Goal: Check status: Check status

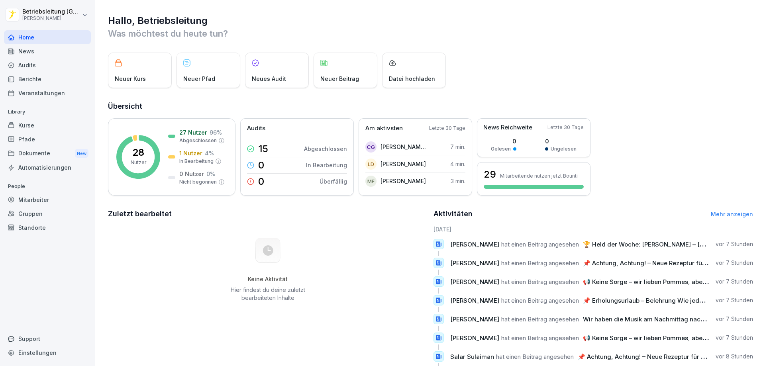
click at [38, 79] on div "Berichte" at bounding box center [47, 79] width 87 height 14
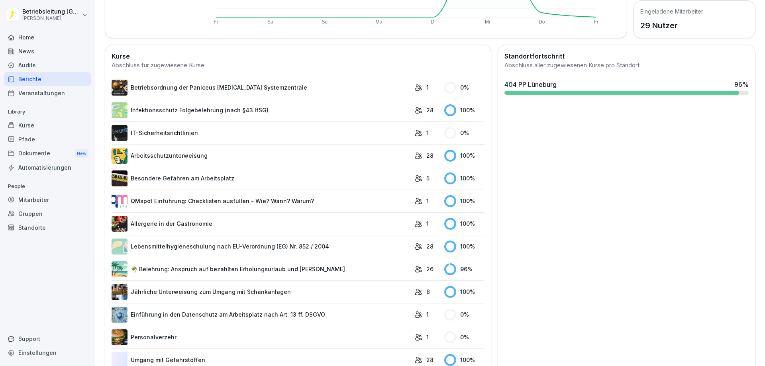
scroll to position [239, 0]
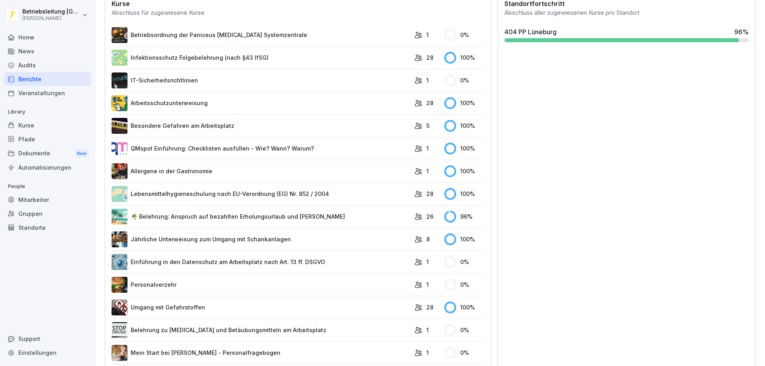
click at [353, 216] on link "🌴 Belehrung: Anspruch auf bezahlten Erholungsurlaub und [PERSON_NAME]" at bounding box center [261, 217] width 299 height 16
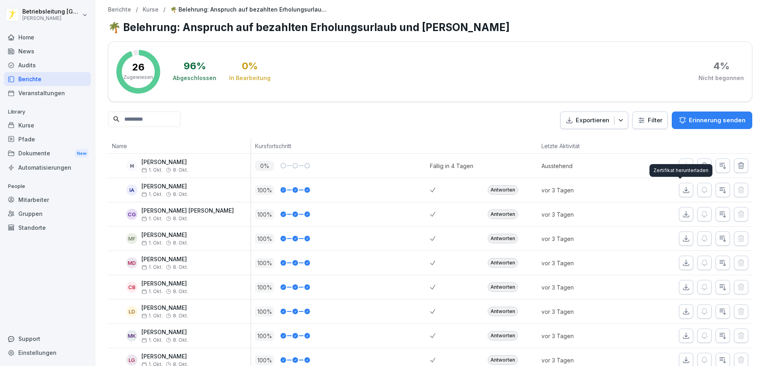
click at [684, 193] on icon "button" at bounding box center [687, 190] width 6 height 6
click at [682, 213] on icon "button" at bounding box center [686, 214] width 8 height 8
click at [682, 240] on icon "button" at bounding box center [686, 239] width 8 height 8
click at [682, 265] on icon "button" at bounding box center [686, 263] width 8 height 8
click at [681, 283] on button "button" at bounding box center [686, 287] width 14 height 14
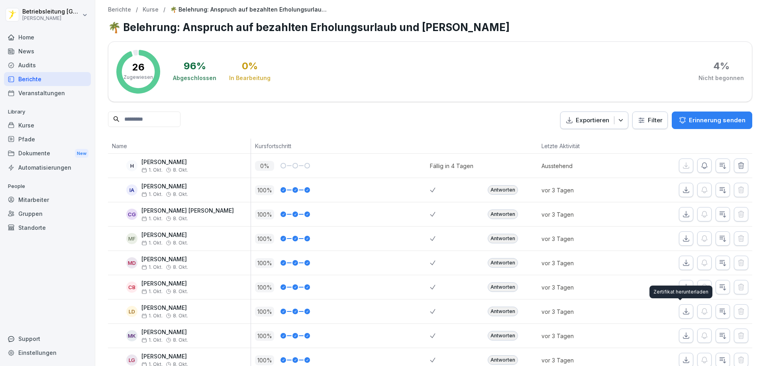
click at [682, 313] on icon "button" at bounding box center [686, 312] width 8 height 8
click at [682, 337] on icon "button" at bounding box center [686, 336] width 8 height 8
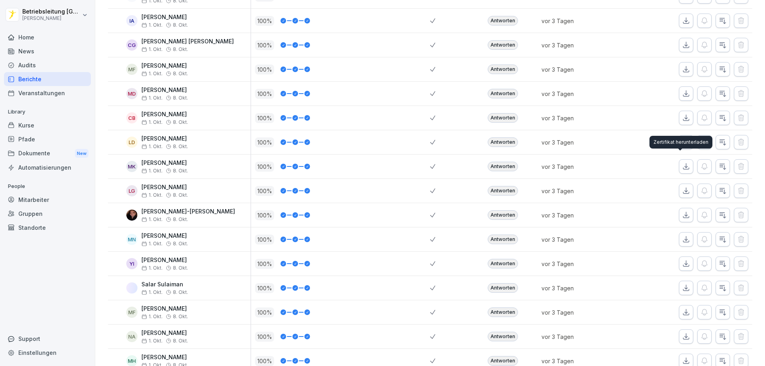
scroll to position [279, 0]
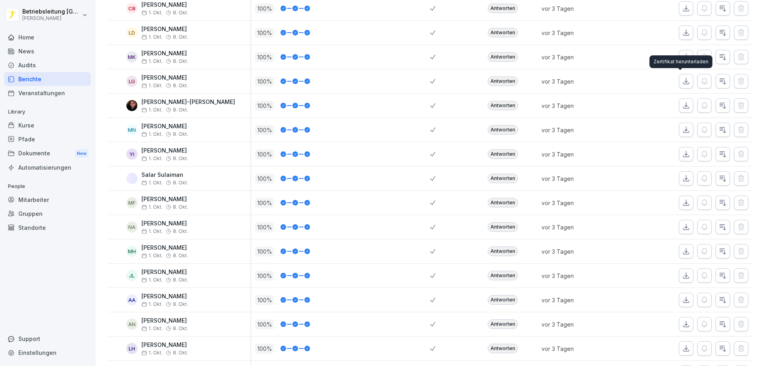
click at [682, 84] on icon "button" at bounding box center [686, 81] width 8 height 8
click at [684, 105] on icon "button" at bounding box center [686, 106] width 8 height 8
click at [683, 126] on icon "button" at bounding box center [686, 130] width 8 height 8
click at [684, 154] on icon "button" at bounding box center [687, 154] width 6 height 6
click at [684, 175] on button "button" at bounding box center [686, 178] width 14 height 14
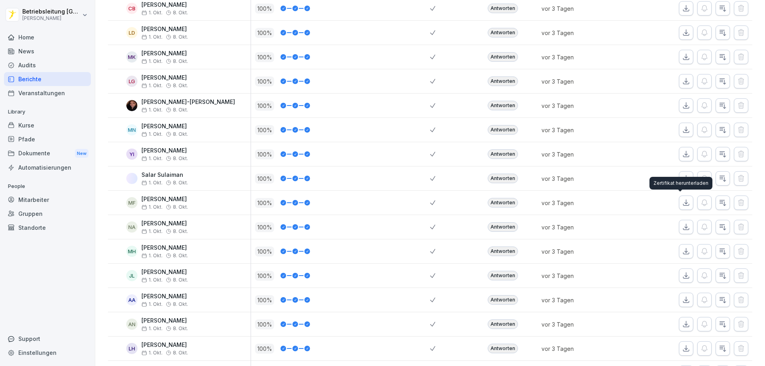
click at [682, 202] on icon "button" at bounding box center [686, 203] width 8 height 8
click at [682, 228] on icon "button" at bounding box center [686, 227] width 8 height 8
click at [682, 250] on icon "button" at bounding box center [686, 252] width 8 height 8
click at [684, 276] on icon "button" at bounding box center [686, 276] width 8 height 8
click at [682, 303] on icon "button" at bounding box center [686, 300] width 8 height 8
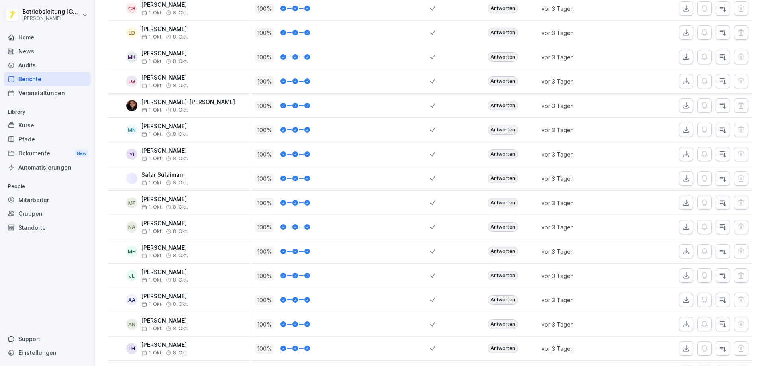
click at [685, 322] on button "button" at bounding box center [686, 324] width 14 height 14
click at [682, 352] on icon "button" at bounding box center [686, 349] width 8 height 8
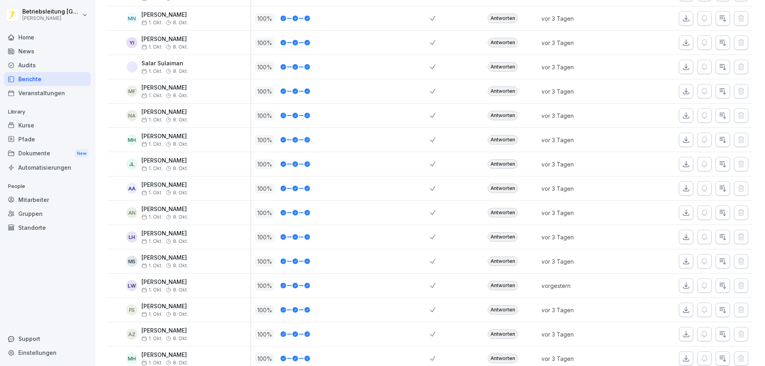
scroll to position [438, 0]
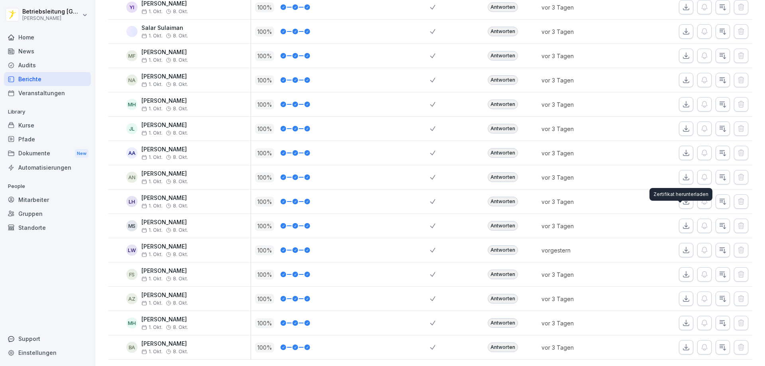
click at [679, 219] on button "button" at bounding box center [686, 226] width 14 height 14
click at [684, 248] on icon "button" at bounding box center [687, 251] width 6 height 6
click at [682, 268] on button "button" at bounding box center [686, 274] width 14 height 14
click at [684, 296] on icon "button" at bounding box center [687, 299] width 6 height 6
click at [682, 319] on icon "button" at bounding box center [686, 323] width 8 height 8
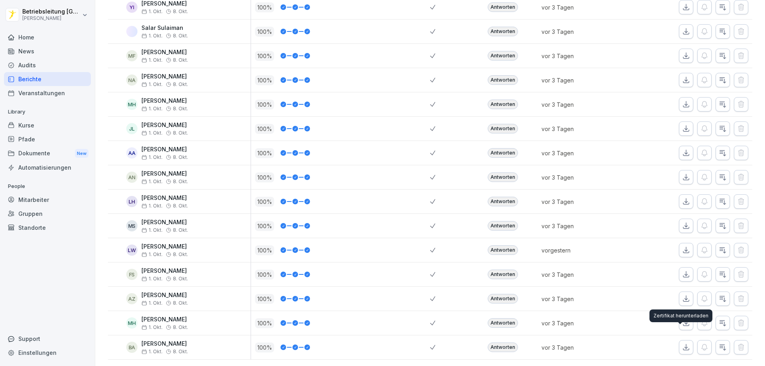
click at [682, 344] on icon "button" at bounding box center [686, 348] width 8 height 8
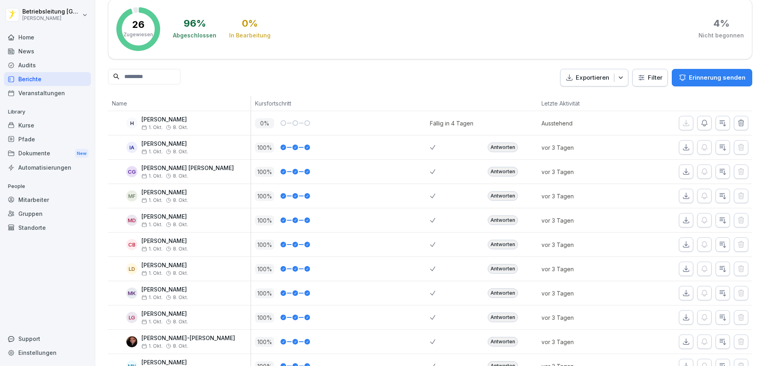
scroll to position [0, 0]
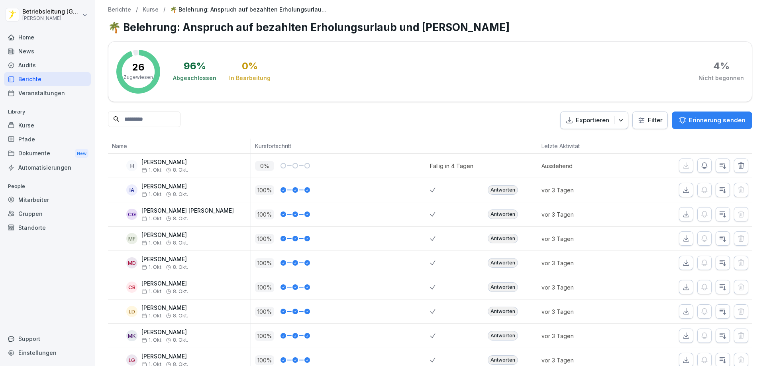
click at [50, 80] on div "Berichte" at bounding box center [47, 79] width 87 height 14
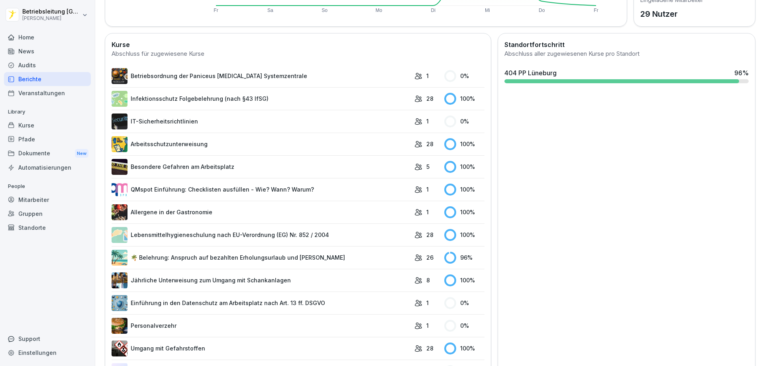
scroll to position [199, 0]
